Goal: Task Accomplishment & Management: Manage account settings

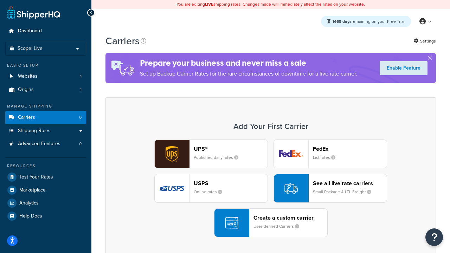
click at [271, 189] on div "UPS® Published daily rates FedEx List rates USPS Online rates See all live rate…" at bounding box center [271, 189] width 316 height 98
click at [350, 149] on header "FedEx" at bounding box center [350, 149] width 74 height 7
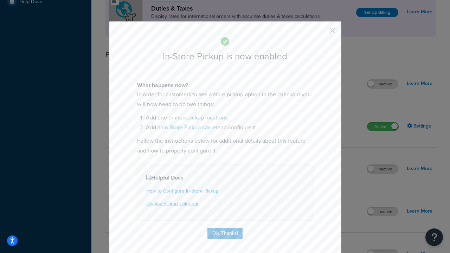
click at [322, 33] on button "button" at bounding box center [323, 33] width 2 height 2
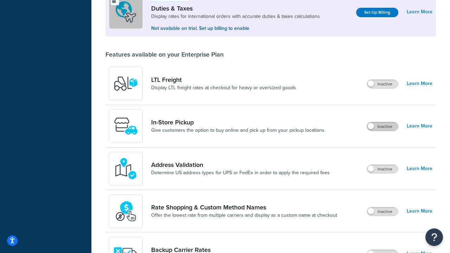
scroll to position [215, 0]
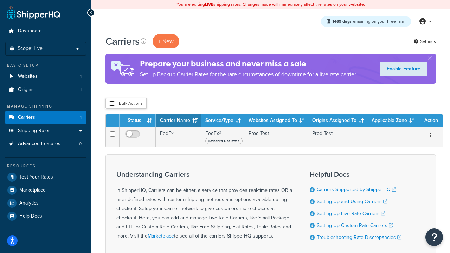
click at [112, 104] on input "checkbox" at bounding box center [111, 103] width 5 height 5
checkbox input "true"
click at [0, 0] on button "Delete" at bounding box center [0, 0] width 0 height 0
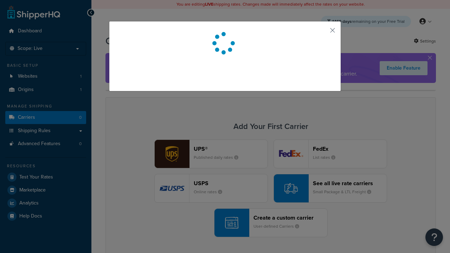
scroll to position [62, 0]
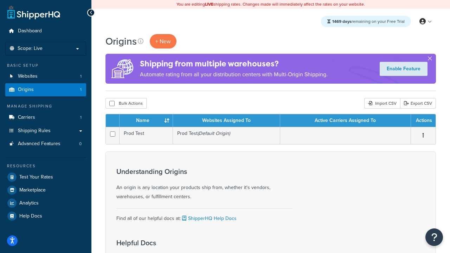
click at [146, 121] on th "Name" at bounding box center [146, 120] width 53 height 13
click at [227, 121] on th "Websites Assigned To" at bounding box center [226, 120] width 107 height 13
click at [346, 121] on th "Active Carriers Assigned To" at bounding box center [345, 120] width 131 height 13
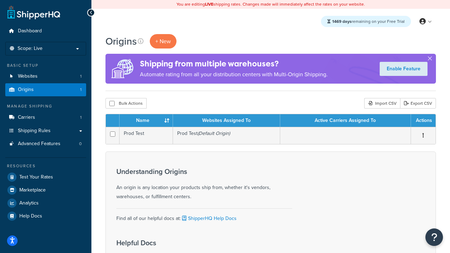
click at [346, 121] on th "Active Carriers Assigned To" at bounding box center [345, 120] width 131 height 13
click at [423, 121] on th "Actions" at bounding box center [423, 120] width 25 height 13
click at [141, 41] on icon at bounding box center [141, 41] width 6 height 6
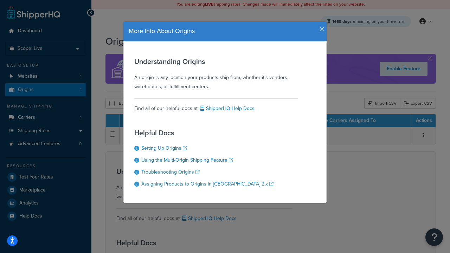
click at [321, 27] on icon "button" at bounding box center [322, 29] width 5 height 6
